Goal: Task Accomplishment & Management: Manage account settings

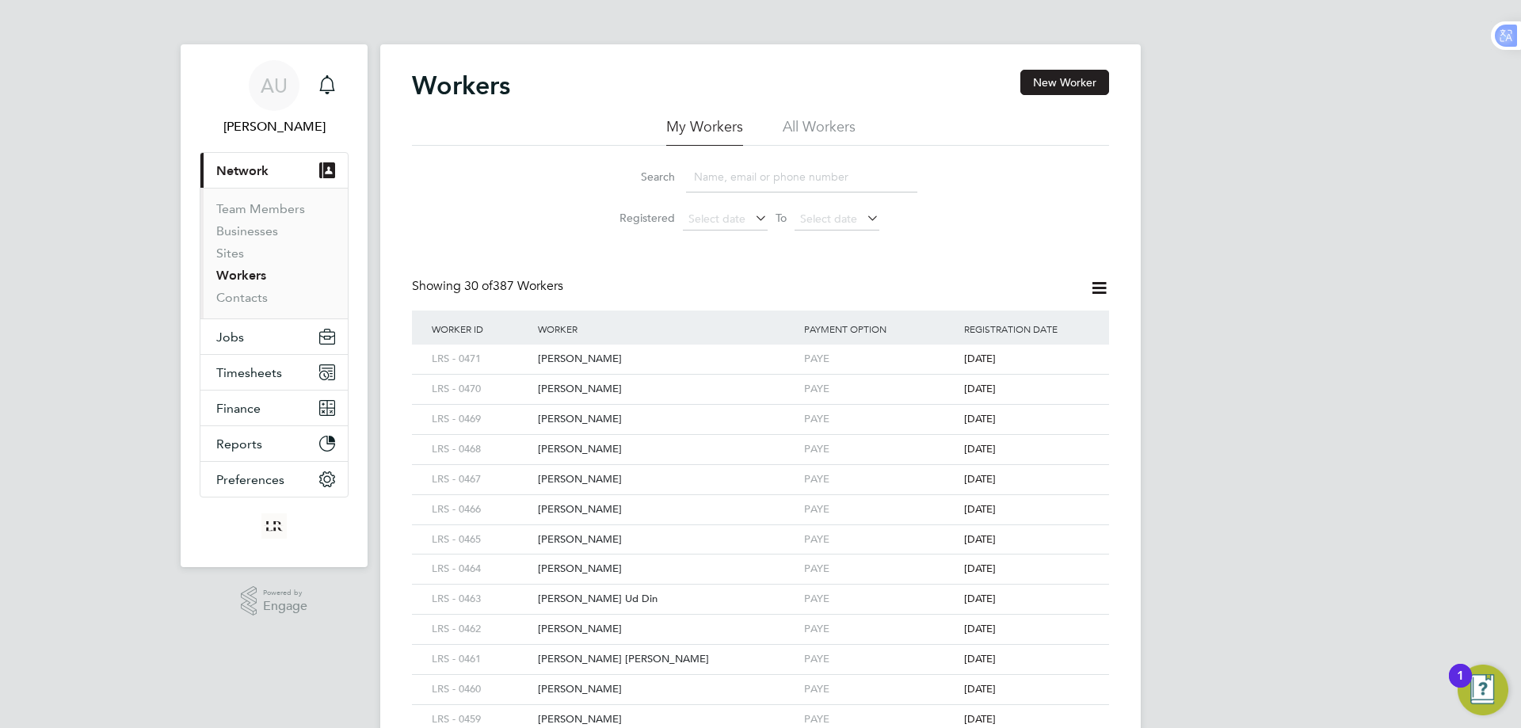
click at [785, 181] on input at bounding box center [801, 177] width 231 height 31
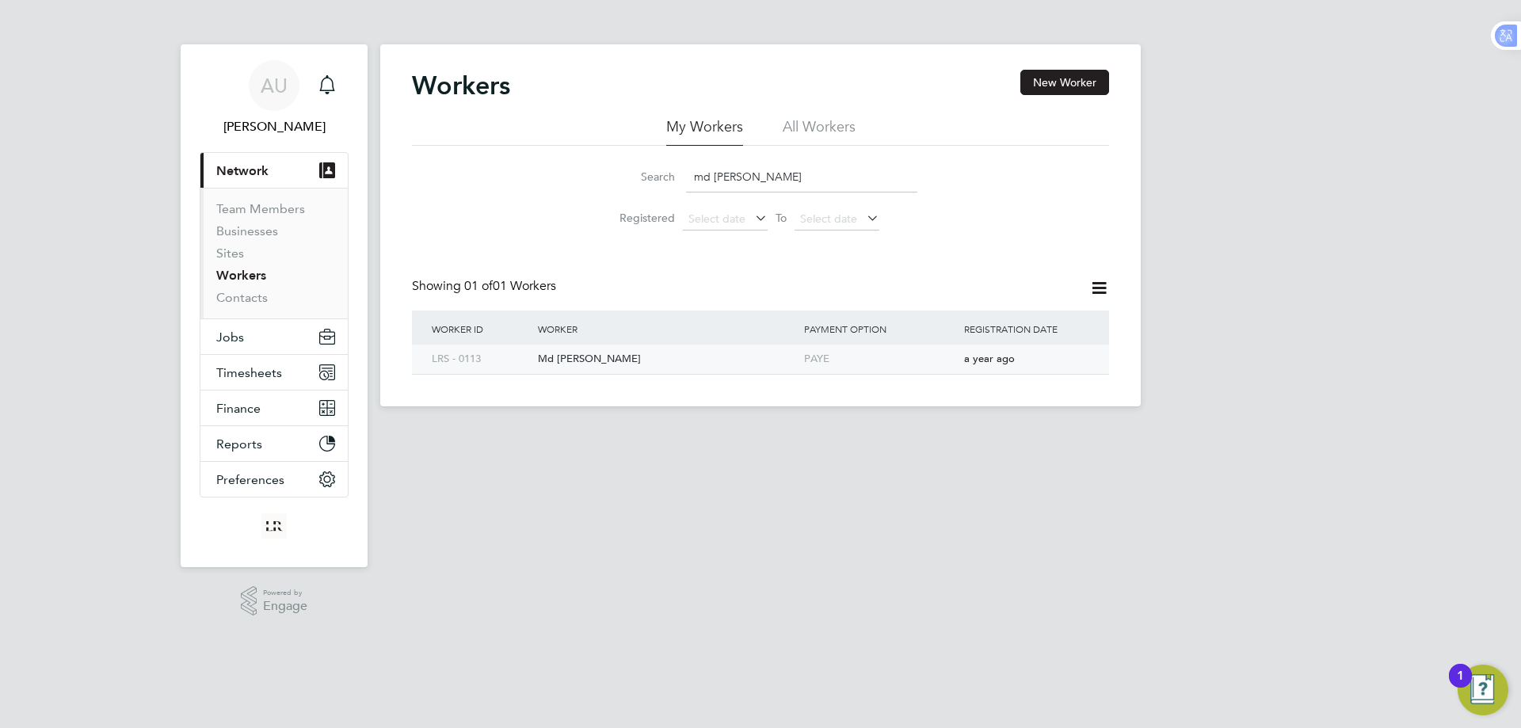
type input "md masu"
click at [818, 348] on div "PAYE" at bounding box center [880, 359] width 160 height 29
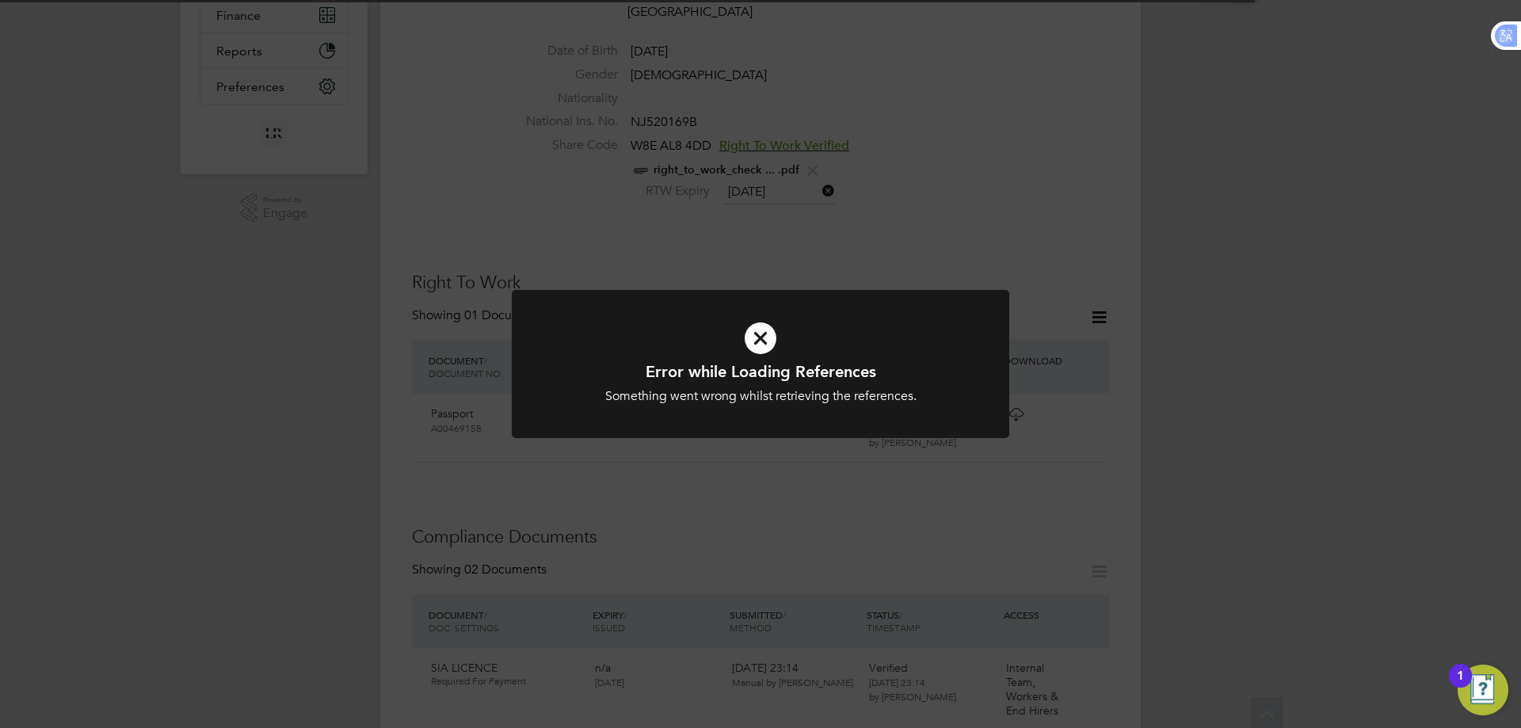
scroll to position [396, 0]
click at [1339, 430] on div "Error while Loading References Something went wrong whilst retrieving the refer…" at bounding box center [760, 364] width 1521 height 728
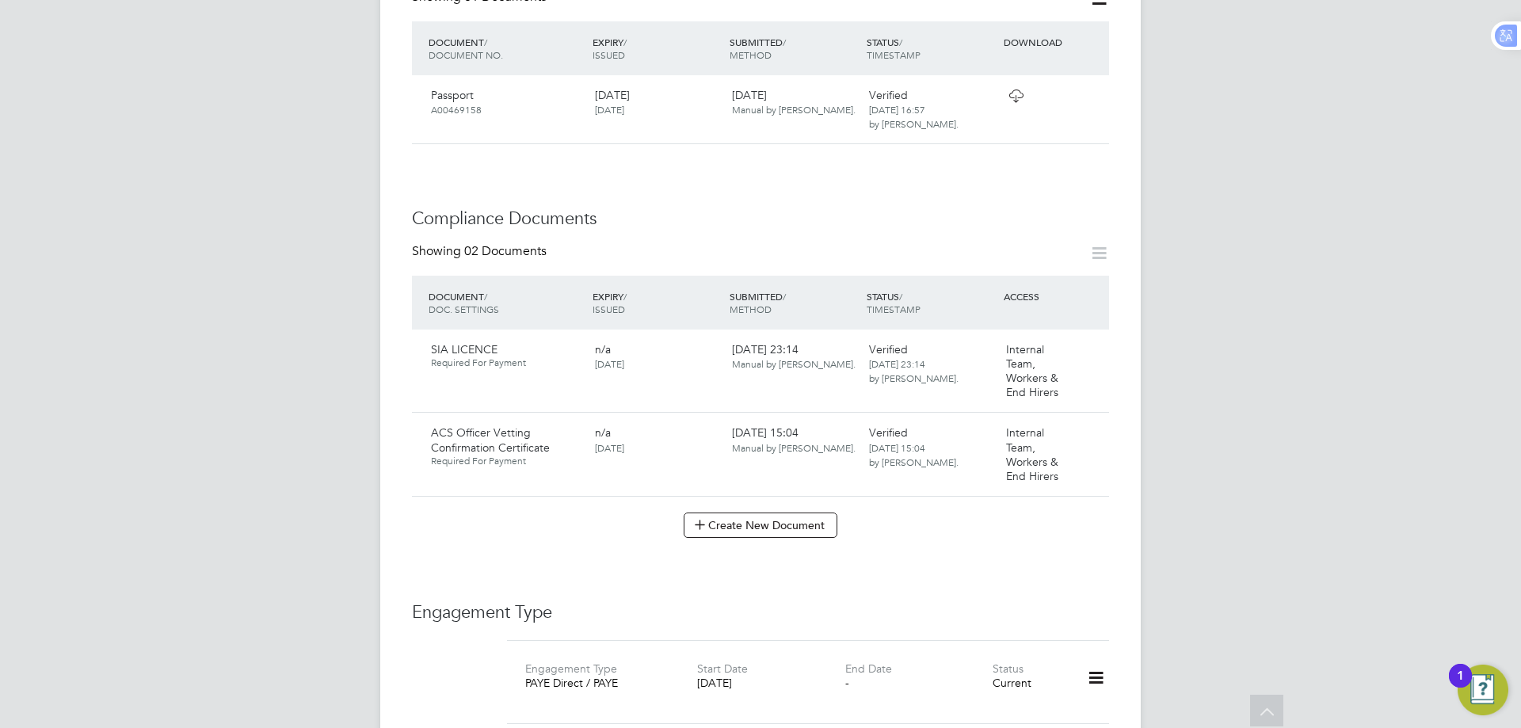
scroll to position [713, 0]
click at [1087, 423] on icon at bounding box center [1090, 432] width 16 height 19
click at [1025, 433] on li "Edit Document" at bounding box center [1034, 438] width 126 height 22
type input "ACS Officer Vetting Confirmation Certificate"
type input "[DATE]"
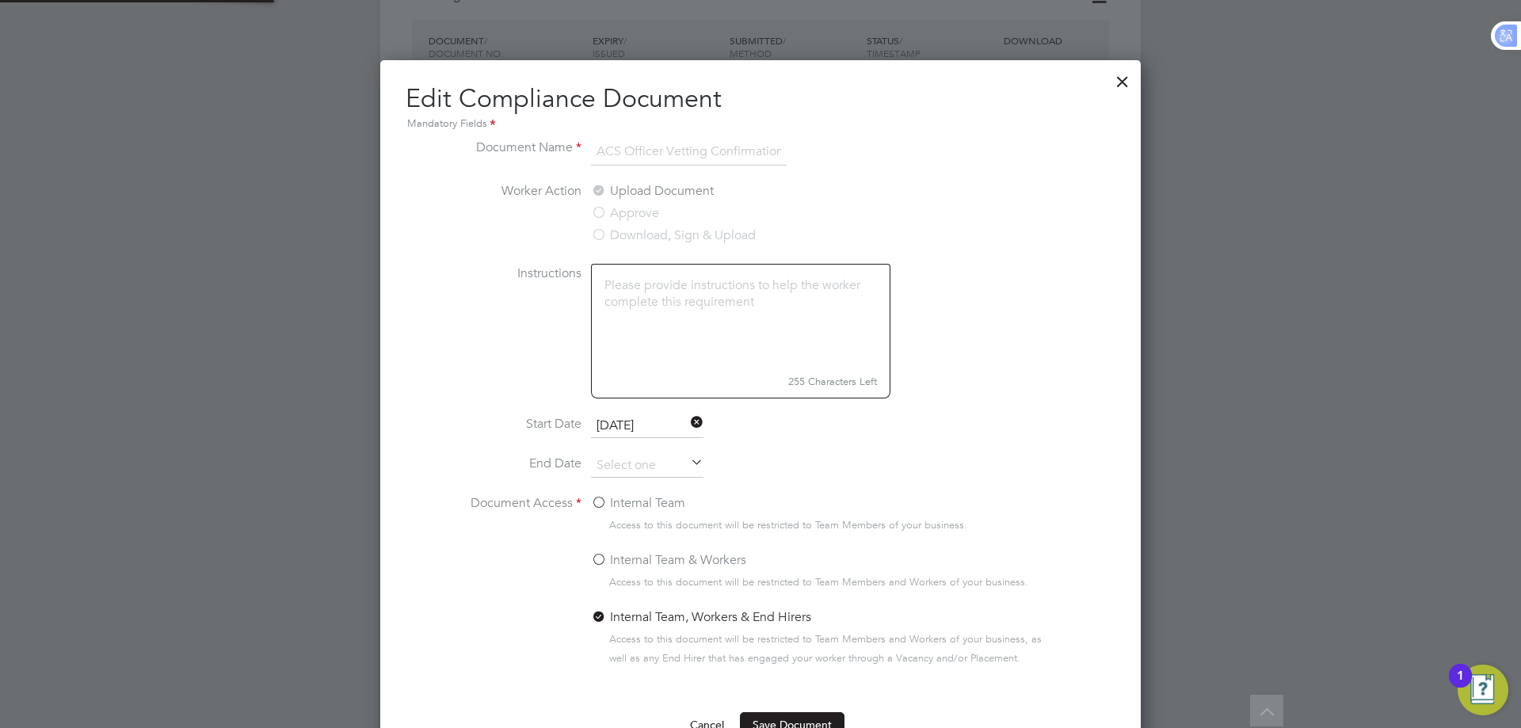
scroll to position [710, 762]
click at [1122, 76] on div at bounding box center [1123, 77] width 29 height 29
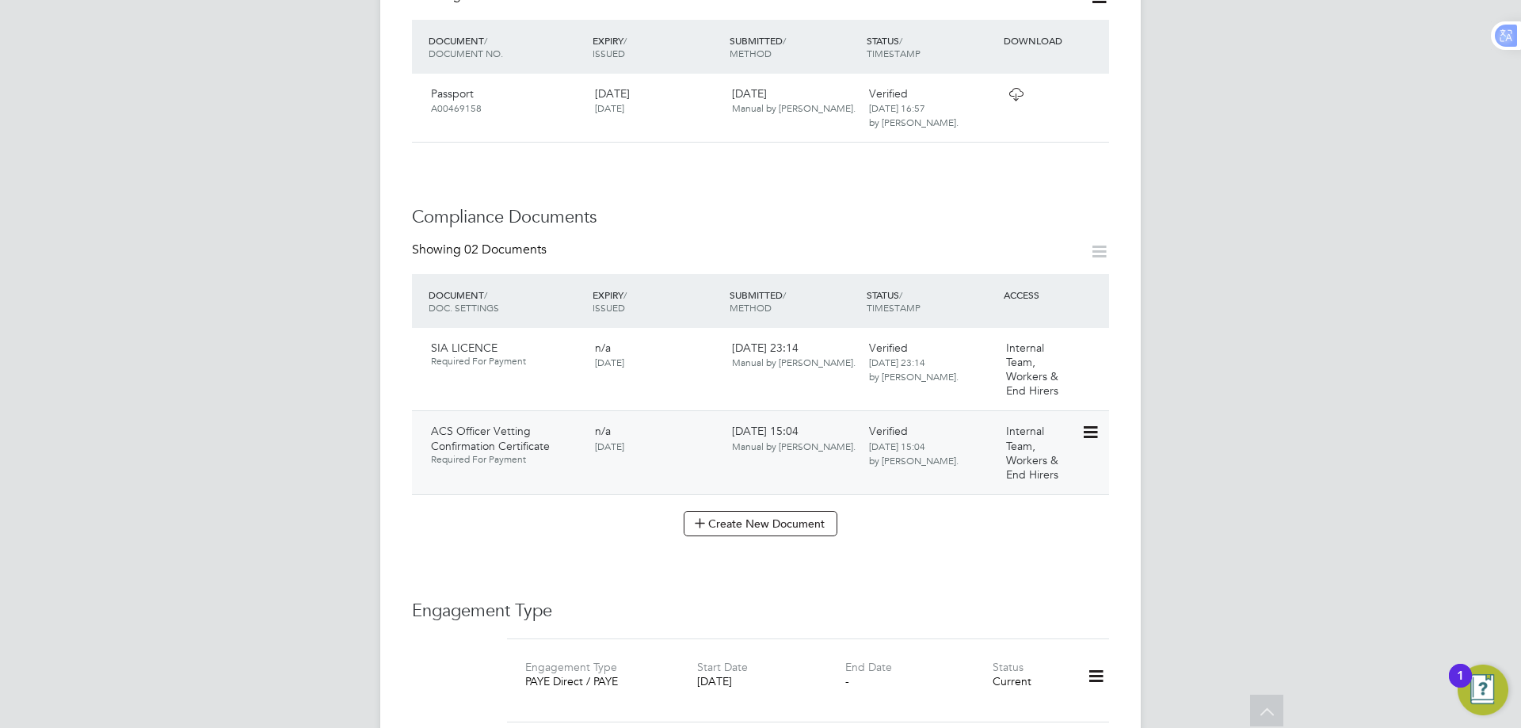
click at [1098, 423] on icon at bounding box center [1090, 432] width 16 height 19
click at [1048, 463] on li "Download Document" at bounding box center [1034, 460] width 126 height 22
